Goal: Task Accomplishment & Management: Use online tool/utility

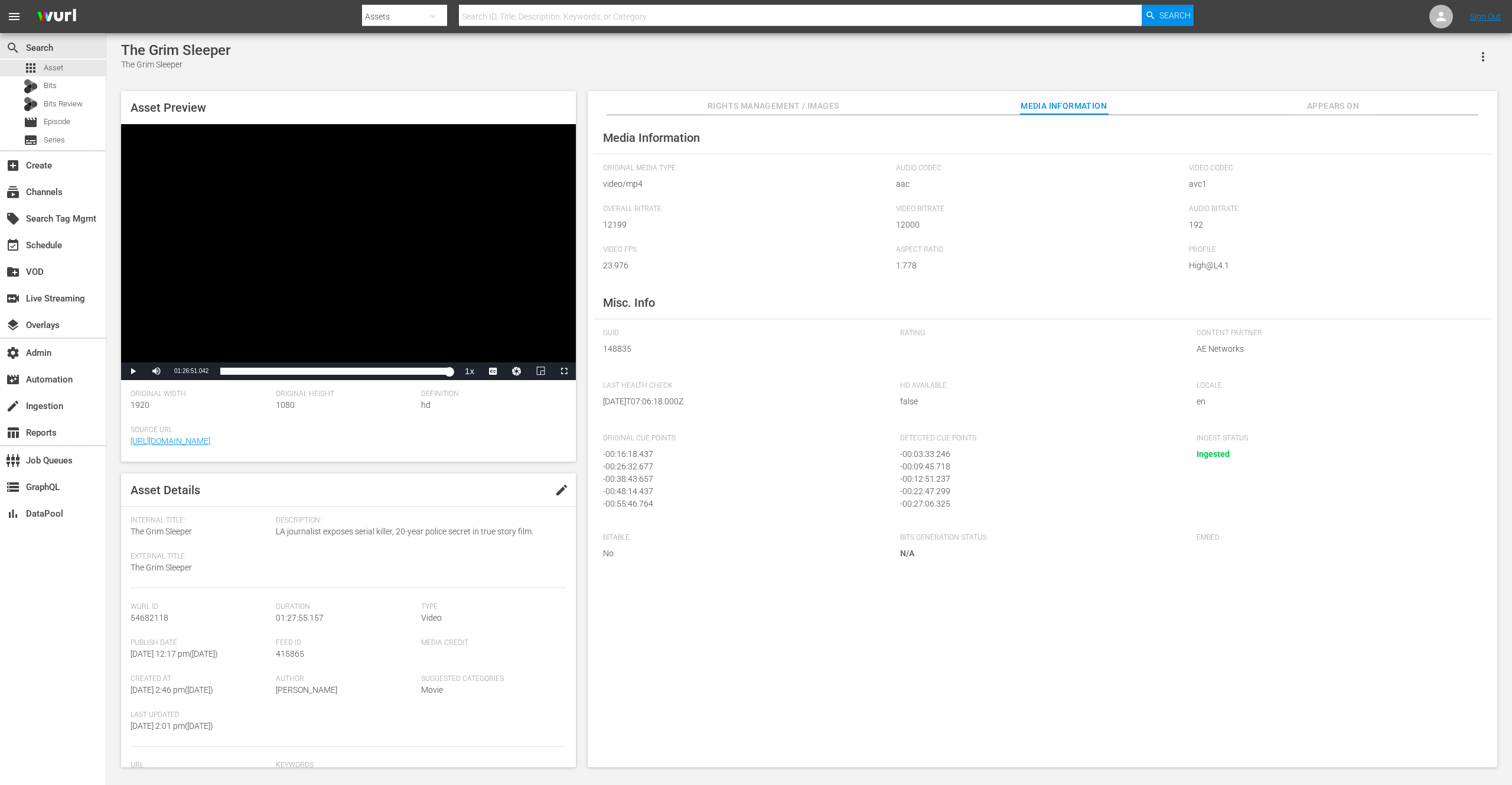
click at [1321, 104] on span "Appears On" at bounding box center [1333, 106] width 89 height 15
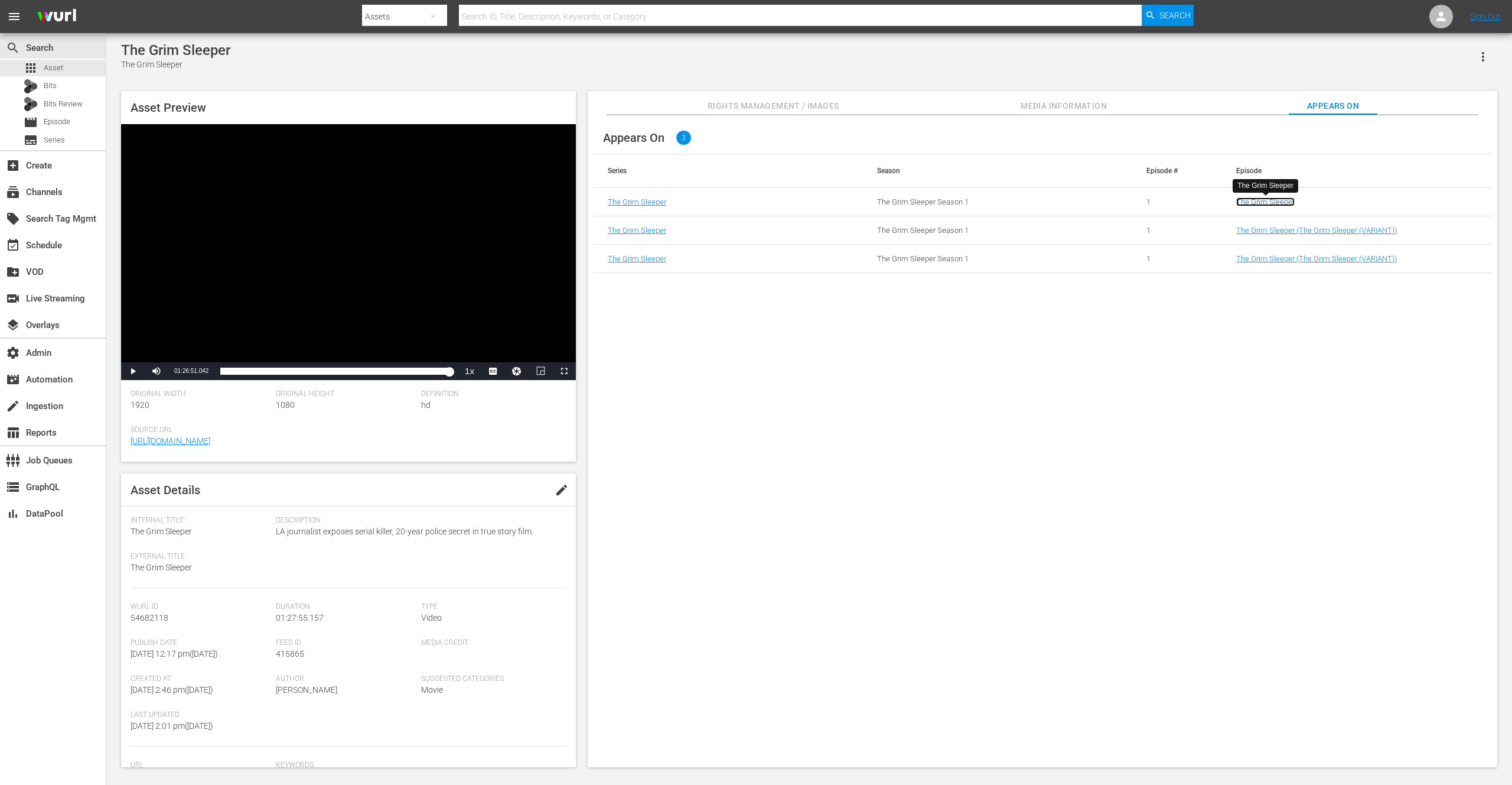
click at [1274, 203] on link "The Grim Sleeper" at bounding box center [1266, 202] width 59 height 9
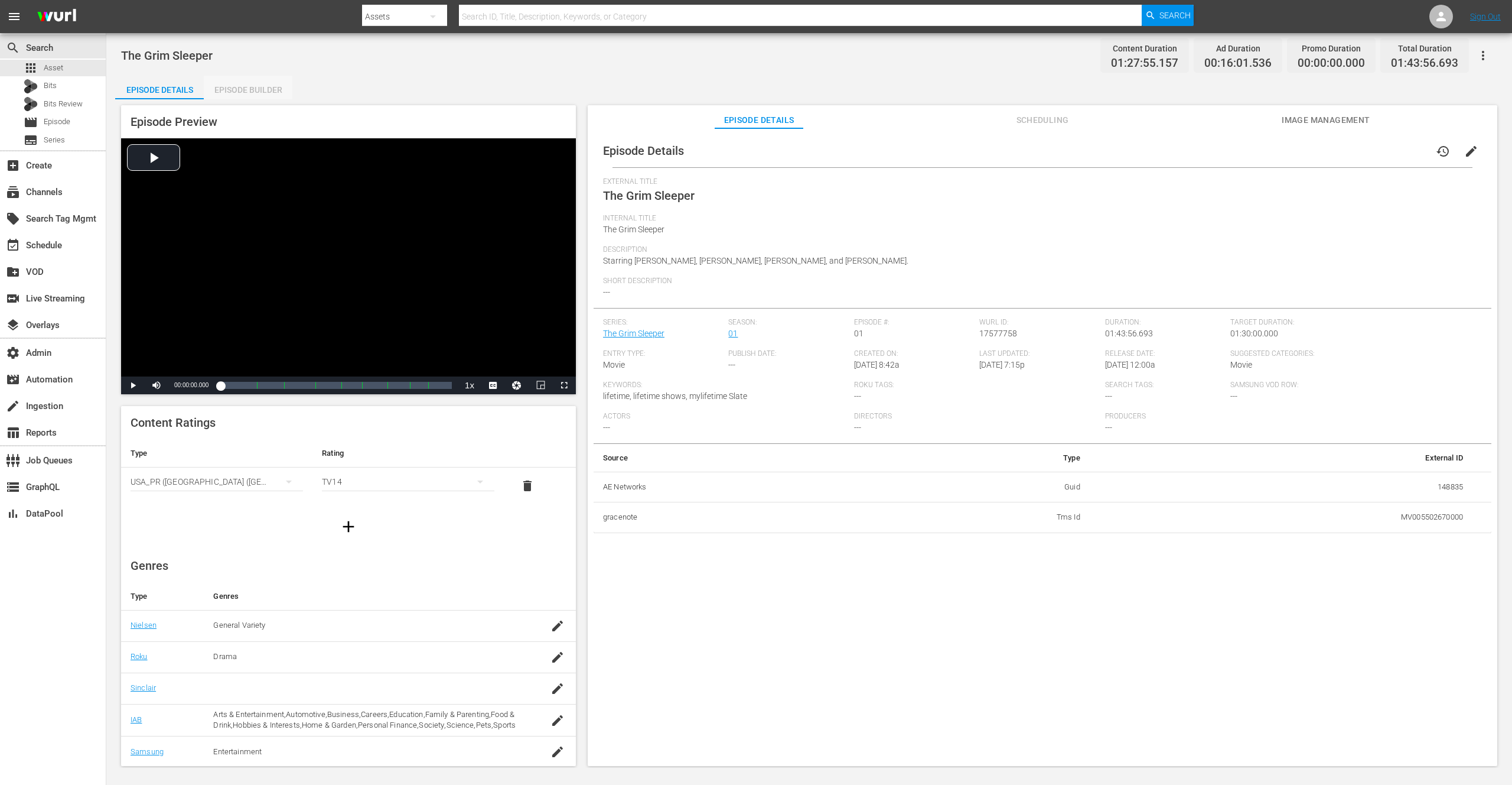
click at [257, 92] on div "Episode Builder" at bounding box center [248, 90] width 89 height 29
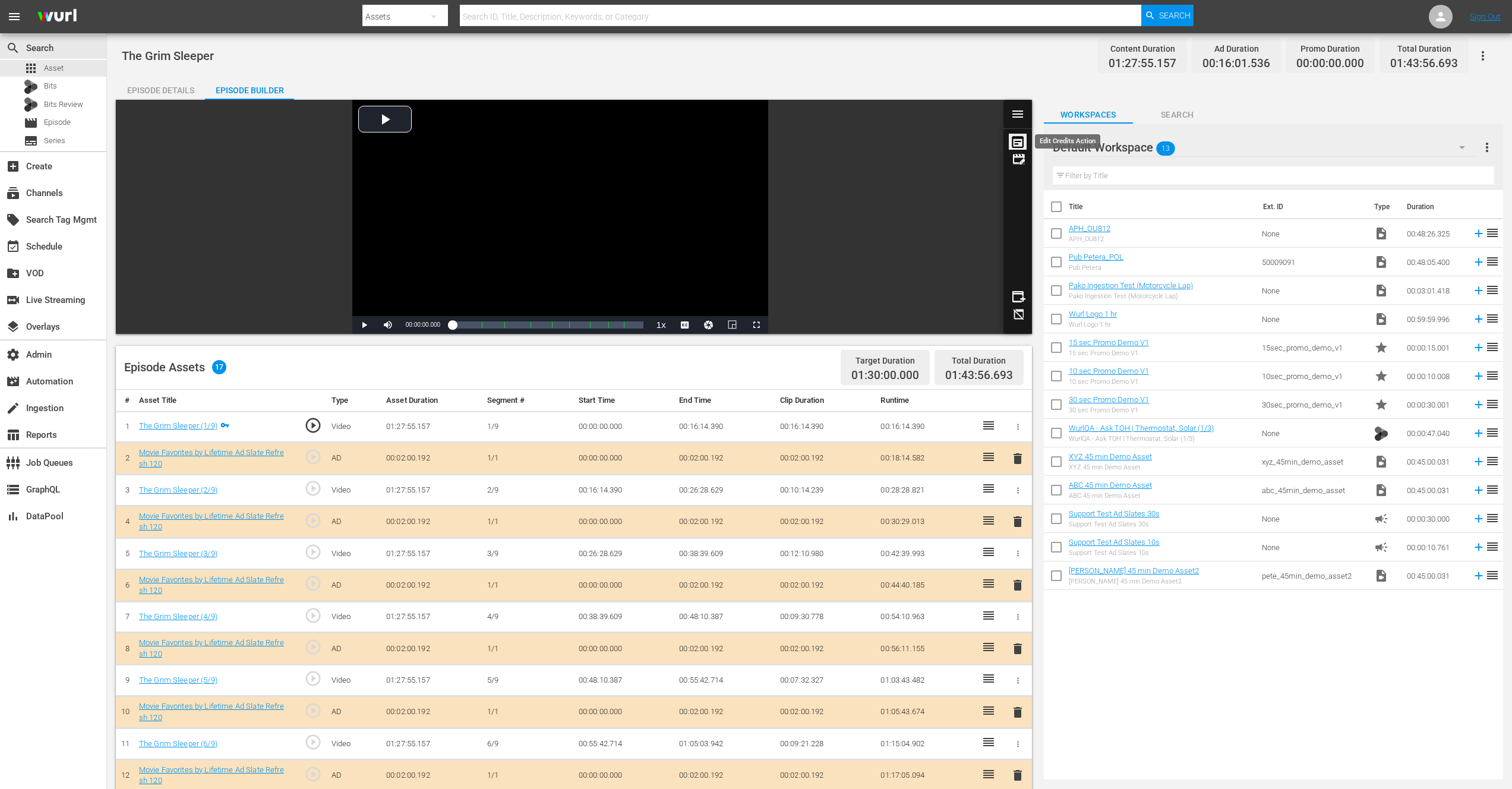
click at [1017, 143] on icon at bounding box center [1018, 142] width 18 height 17
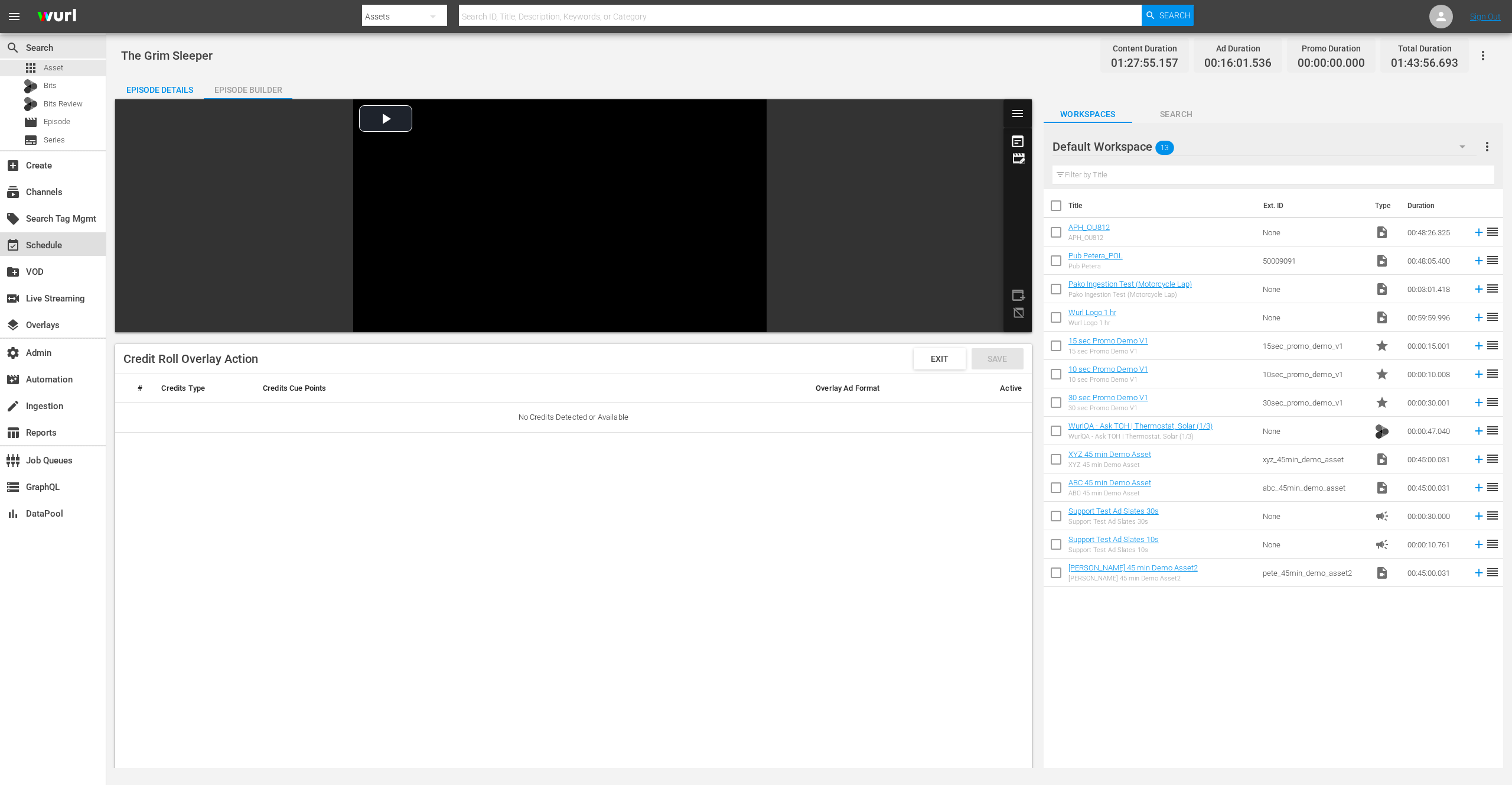
click at [59, 240] on div "event_available Schedule" at bounding box center [33, 243] width 66 height 11
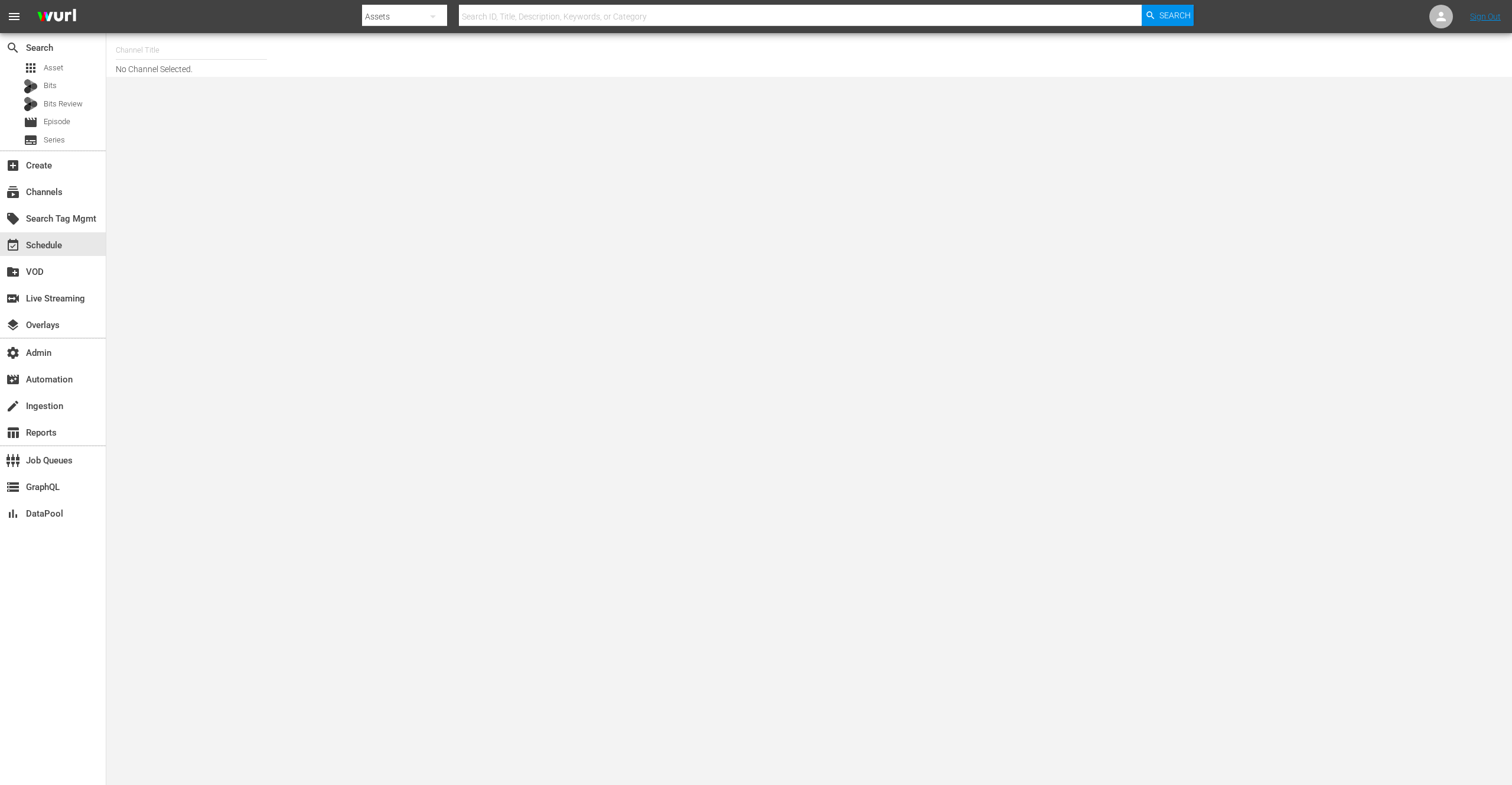
click at [148, 53] on input "text" at bounding box center [191, 50] width 151 height 29
type input "L"
